Goal: Share content: Share content

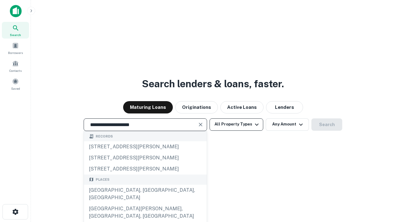
click at [145, 203] on div "[GEOGRAPHIC_DATA], [GEOGRAPHIC_DATA], [GEOGRAPHIC_DATA]" at bounding box center [145, 194] width 123 height 19
click at [237, 124] on button "All Property Types" at bounding box center [237, 125] width 54 height 12
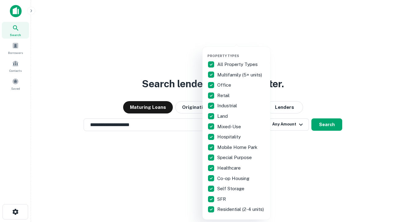
type input "**********"
click at [241, 52] on button "button" at bounding box center [241, 52] width 68 height 0
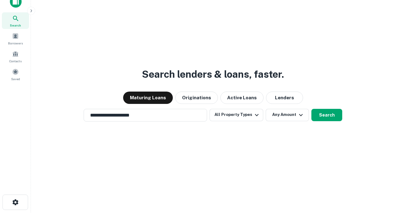
scroll to position [4, 74]
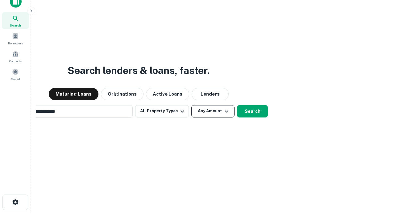
click at [191, 105] on button "Any Amount" at bounding box center [212, 111] width 43 height 12
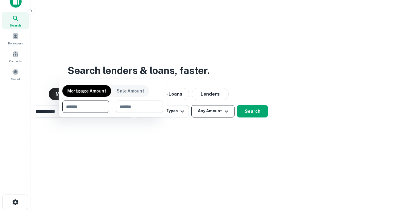
scroll to position [10, 0]
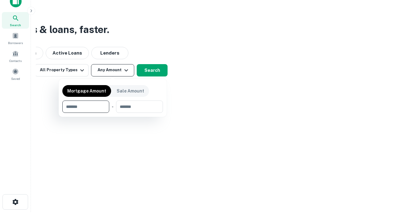
type input "*******"
click at [113, 113] on button "button" at bounding box center [112, 113] width 101 height 0
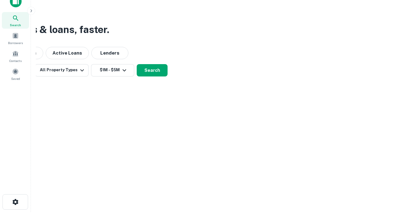
scroll to position [10, 0]
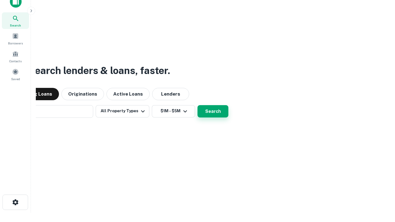
click at [198, 105] on button "Search" at bounding box center [213, 111] width 31 height 12
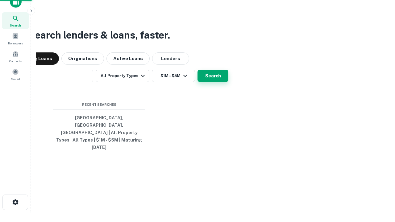
scroll to position [10, 0]
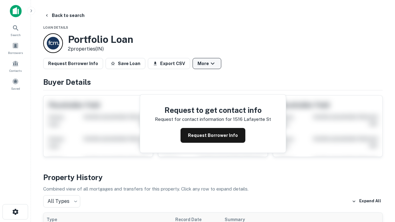
click at [207, 64] on button "More" at bounding box center [207, 63] width 29 height 11
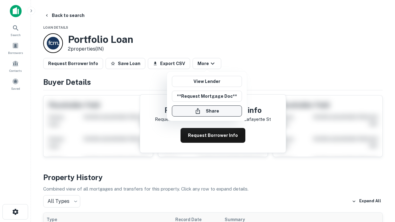
click at [207, 111] on button "Share" at bounding box center [207, 111] width 70 height 11
